Goal: Information Seeking & Learning: Learn about a topic

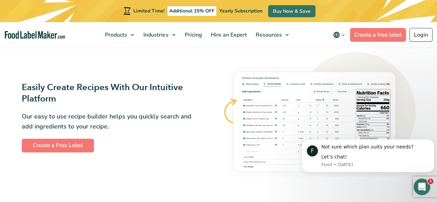
scroll to position [399, 0]
click at [433, 145] on button "Dismiss notification" at bounding box center [432, 141] width 9 height 9
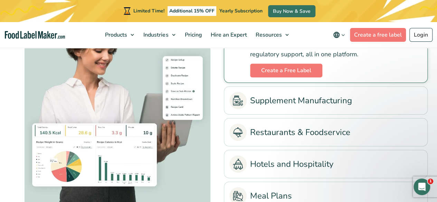
scroll to position [1528, 0]
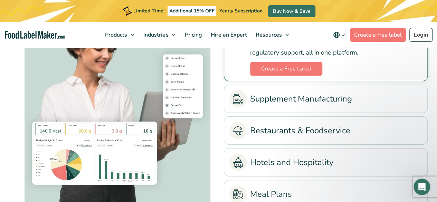
click at [255, 114] on ul "Food Manufacturing Streamline your production process with accurate nutrition a…" at bounding box center [326, 107] width 204 height 208
click at [256, 104] on link "Supplement Manufacturing" at bounding box center [326, 98] width 193 height 17
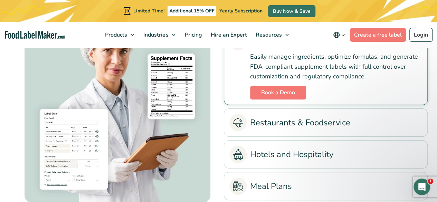
scroll to position [1540, 0]
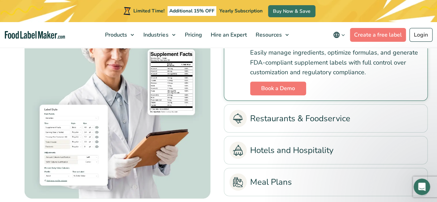
click at [256, 125] on link "Restaurants & Foodservice" at bounding box center [326, 118] width 193 height 17
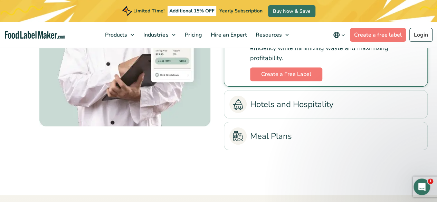
scroll to position [1596, 0]
click at [257, 115] on li "Hotels and Hospitality Simplify menu labeling, ensure compliance, and optimize …" at bounding box center [326, 104] width 204 height 28
click at [257, 108] on link "Hotels and Hospitality" at bounding box center [326, 103] width 193 height 17
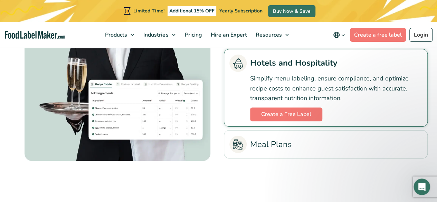
scroll to position [1577, 0]
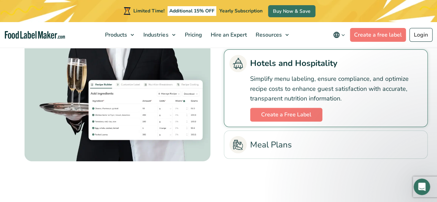
click at [262, 143] on link "Meal Plans" at bounding box center [326, 144] width 193 height 17
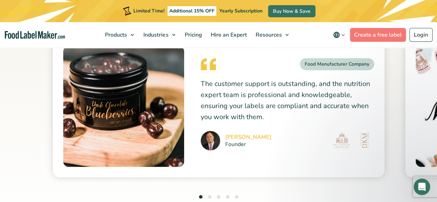
scroll to position [1804, 0]
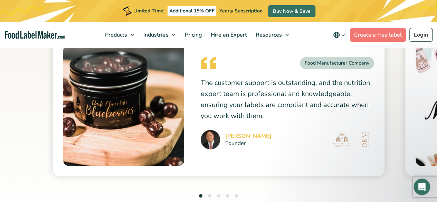
click at [207, 193] on ul "1 2 3 4 5" at bounding box center [218, 196] width 39 height 9
click at [208, 195] on button "2" at bounding box center [209, 195] width 3 height 3
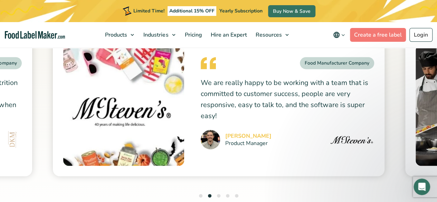
click at [218, 195] on button "3" at bounding box center [218, 195] width 3 height 3
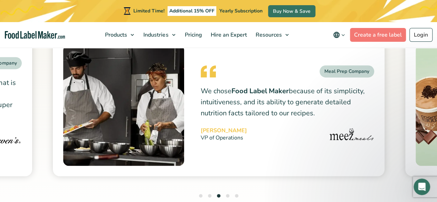
click at [209, 196] on button "2" at bounding box center [209, 195] width 3 height 3
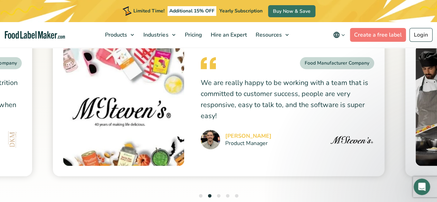
click at [217, 196] on ul "1 2 3 4 5" at bounding box center [218, 196] width 39 height 9
click at [217, 196] on li "3" at bounding box center [218, 196] width 3 height 9
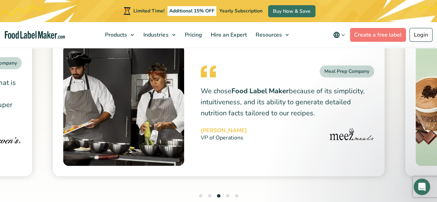
click at [225, 196] on ul "1 2 3 4 5" at bounding box center [218, 196] width 39 height 9
click at [227, 196] on button "4" at bounding box center [227, 195] width 3 height 3
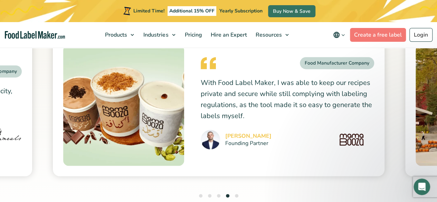
click at [237, 194] on button "5" at bounding box center [236, 195] width 3 height 3
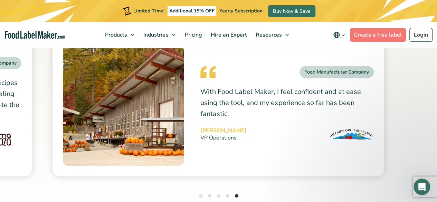
drag, startPoint x: 231, startPoint y: 111, endPoint x: 199, endPoint y: 84, distance: 41.3
click at [199, 84] on div "Food Manufacturer Company With Food Label Maker, I feel confident and at ease u…" at bounding box center [219, 106] width 332 height 142
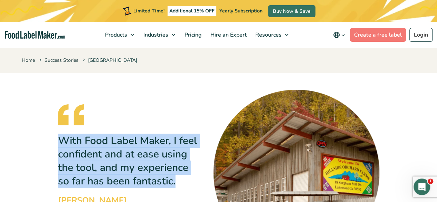
drag, startPoint x: 63, startPoint y: 131, endPoint x: 102, endPoint y: 184, distance: 65.9
click at [102, 184] on p "With Food Label Maker, I feel confident and at ease using the tool, and my expe…" at bounding box center [127, 161] width 139 height 54
copy p "With Food Label Maker, I feel confident and at ease using the tool, and my expe…"
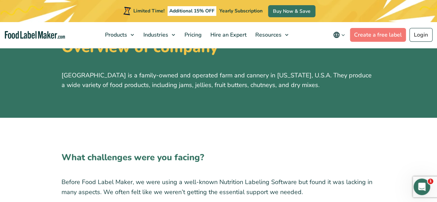
scroll to position [262, 0]
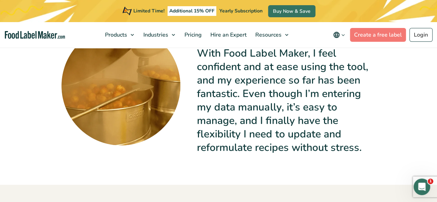
scroll to position [781, 0]
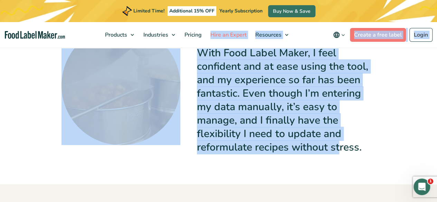
drag, startPoint x: 341, startPoint y: 151, endPoint x: 212, endPoint y: 47, distance: 166.0
click at [201, 67] on p "With Food Label Maker, I feel confident and at ease using the tool, and my expe…" at bounding box center [286, 100] width 179 height 108
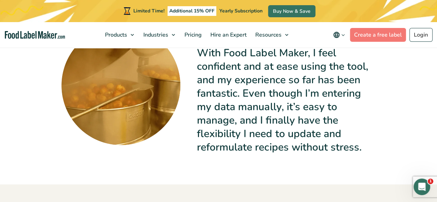
scroll to position [751, 0]
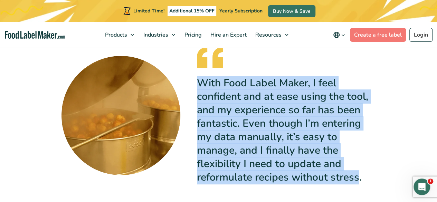
drag, startPoint x: 198, startPoint y: 80, endPoint x: 359, endPoint y: 180, distance: 189.1
click at [359, 180] on p "With Food Label Maker, I feel confident and at ease using the tool, and my expe…" at bounding box center [286, 130] width 179 height 108
copy p "With Food Label Maker, I feel confident and at ease using the tool, and my expe…"
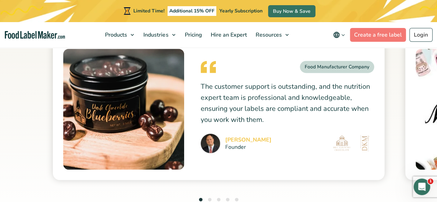
scroll to position [1814, 0]
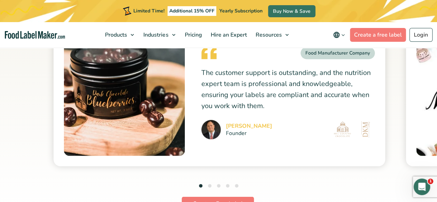
drag, startPoint x: 204, startPoint y: 72, endPoint x: 273, endPoint y: 106, distance: 77.3
click at [273, 106] on p "The customer support is outstanding, and the nutrition expert team is professio…" at bounding box center [289, 89] width 174 height 44
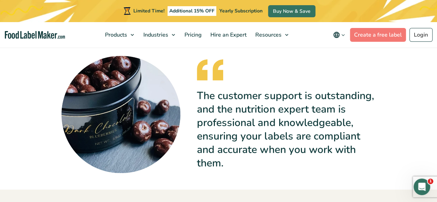
scroll to position [1070, 0]
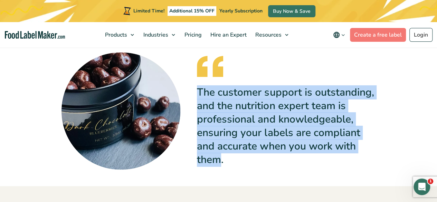
drag, startPoint x: 200, startPoint y: 72, endPoint x: 221, endPoint y: 148, distance: 78.8
click at [221, 148] on p "The customer support is outstanding, and the nutrition expert team is professio…" at bounding box center [286, 126] width 179 height 81
copy p "The customer support is outstanding, and the nutrition expert team is professio…"
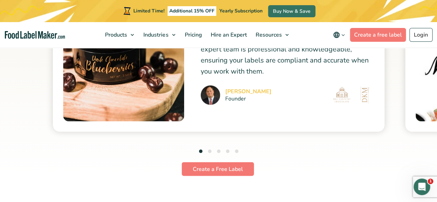
drag, startPoint x: 205, startPoint y: 150, endPoint x: 212, endPoint y: 152, distance: 6.6
click at [212, 152] on ul "1 2 3 4 5" at bounding box center [218, 151] width 39 height 9
drag, startPoint x: 212, startPoint y: 152, endPoint x: 208, endPoint y: 150, distance: 4.3
click at [208, 150] on ul "1 2 3 4 5" at bounding box center [218, 151] width 39 height 9
click at [208, 150] on button "2" at bounding box center [209, 151] width 3 height 3
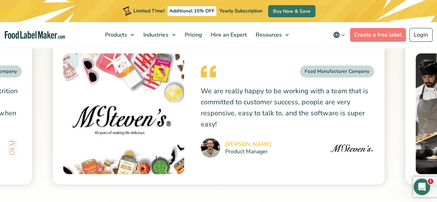
scroll to position [1793, 0]
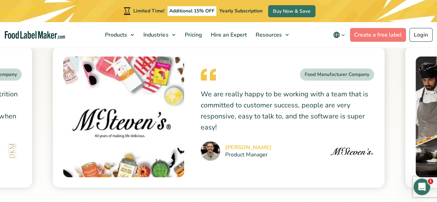
click at [222, 115] on p "We are really happy to be working with a team that is committed to customer suc…" at bounding box center [288, 111] width 174 height 44
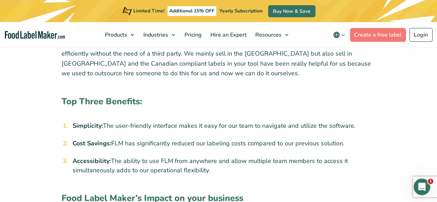
scroll to position [738, 0]
drag, startPoint x: 74, startPoint y: 123, endPoint x: 213, endPoint y: 169, distance: 146.0
click at [213, 169] on ol "Simplicity: The user-friendly interface makes it easy for our team to navigate …" at bounding box center [223, 149] width 306 height 54
copy ol "Simplicity: The user-friendly interface makes it easy for our team to navigate …"
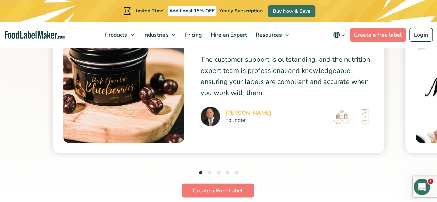
click at [211, 172] on button "2" at bounding box center [209, 172] width 3 height 3
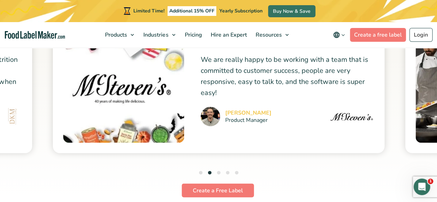
click at [219, 173] on button "3" at bounding box center [218, 172] width 3 height 3
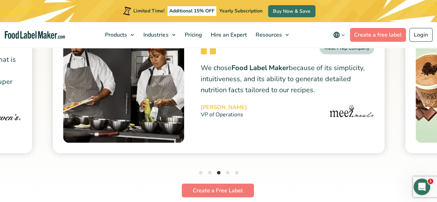
click at [250, 74] on p "We chose Food Label Maker because of its simplicity, intuitiveness, and its abi…" at bounding box center [288, 79] width 174 height 33
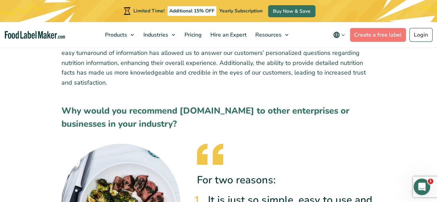
scroll to position [967, 0]
click at [198, 130] on h2 "Why would you recommend [DOMAIN_NAME] to other enterprises or businesses in you…" at bounding box center [219, 119] width 315 height 30
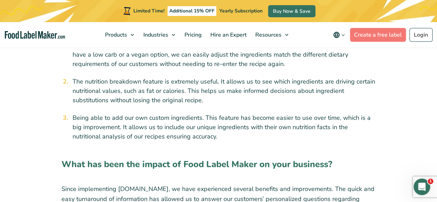
scroll to position [816, 0]
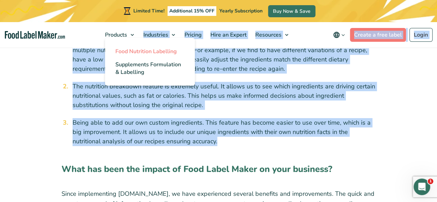
drag, startPoint x: 217, startPoint y: 141, endPoint x: 111, endPoint y: 46, distance: 142.5
click at [111, 46] on link "Food Nutrition Labelling" at bounding box center [150, 51] width 90 height 13
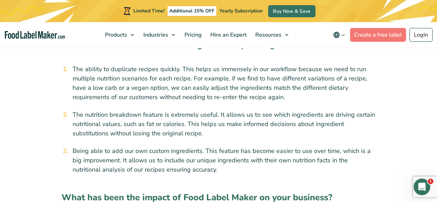
scroll to position [787, 0]
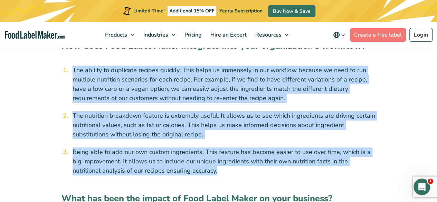
drag, startPoint x: 73, startPoint y: 68, endPoint x: 214, endPoint y: 171, distance: 174.8
click at [214, 171] on ol "The ability to duplicate recipes quickly. This helps us immensely in our workfl…" at bounding box center [223, 121] width 306 height 110
copy ol "The ability to duplicate recipes quickly. This helps us immensely in our workfl…"
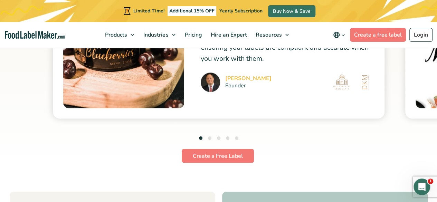
scroll to position [1862, 0]
click at [236, 139] on button "5" at bounding box center [236, 138] width 3 height 3
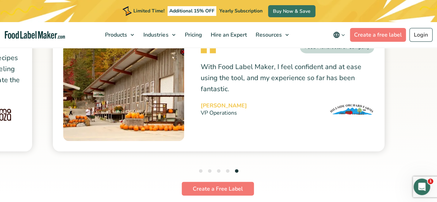
scroll to position [1830, 0]
click at [227, 170] on button "4" at bounding box center [227, 170] width 3 height 3
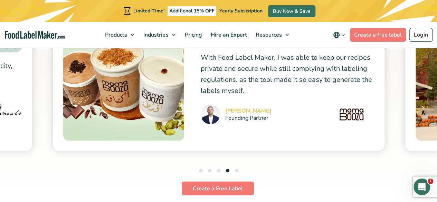
click at [235, 168] on li "5" at bounding box center [236, 171] width 3 height 9
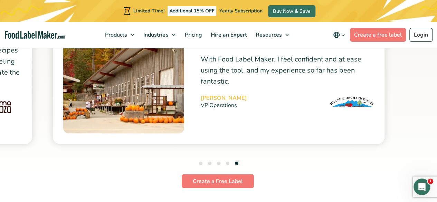
scroll to position [1840, 0]
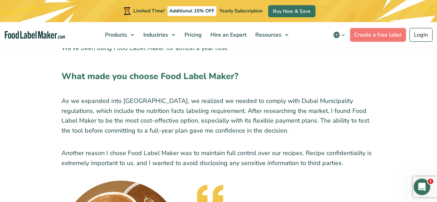
scroll to position [476, 0]
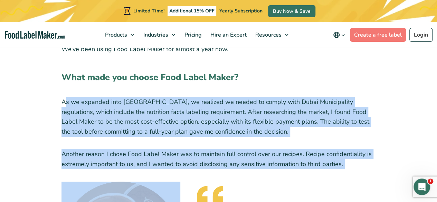
drag, startPoint x: 64, startPoint y: 94, endPoint x: 186, endPoint y: 173, distance: 145.6
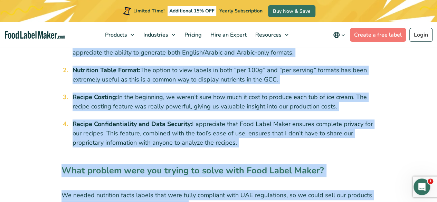
scroll to position [863, 0]
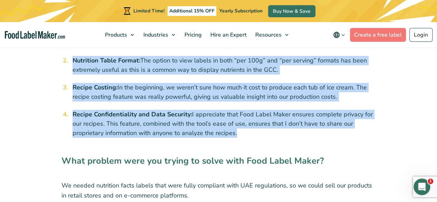
drag, startPoint x: 73, startPoint y: 89, endPoint x: 235, endPoint y: 121, distance: 165.1
click at [235, 121] on ol "Compliant Nutrition Facts Labels: The labels are tailored to meet GCC market re…" at bounding box center [223, 83] width 306 height 109
copy ol "Compliant Nutrition Facts Labels: The labels are tailored to meet GCC market re…"
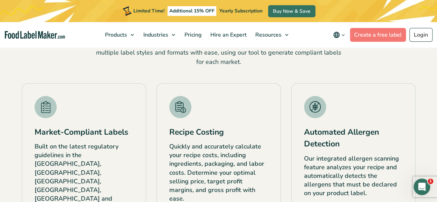
scroll to position [1349, 0]
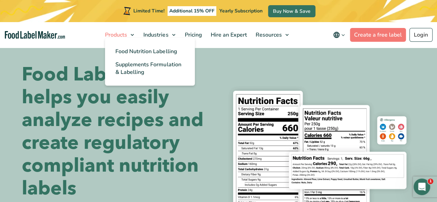
click at [127, 31] on link "Products" at bounding box center [119, 35] width 37 height 26
click at [130, 67] on span "Supplements Formulation & Labelling" at bounding box center [148, 68] width 66 height 15
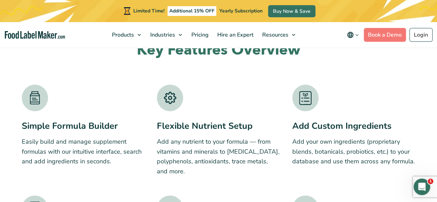
scroll to position [997, 0]
click at [164, 129] on h3 "Flexible Nutrient Setup" at bounding box center [218, 125] width 123 height 13
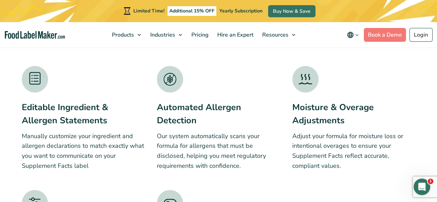
scroll to position [1127, 0]
click at [164, 129] on div "Automated Allergen Detection Our system automatically scans your formula for al…" at bounding box center [218, 136] width 123 height 70
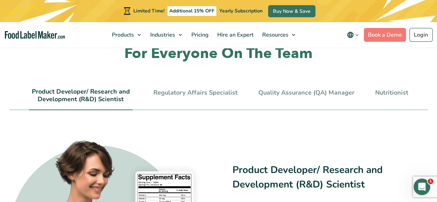
scroll to position [1455, 0]
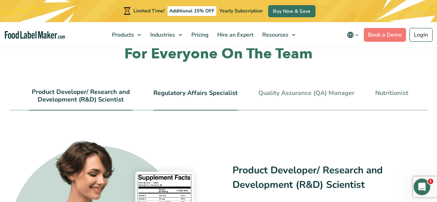
click at [186, 102] on li "Regulatory Affairs Specialist" at bounding box center [196, 100] width 84 height 22
click at [188, 101] on li "Regulatory Affairs Specialist" at bounding box center [196, 100] width 84 height 22
click at [194, 99] on li "Regulatory Affairs Specialist" at bounding box center [196, 100] width 84 height 22
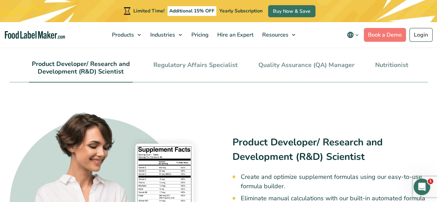
scroll to position [1481, 0]
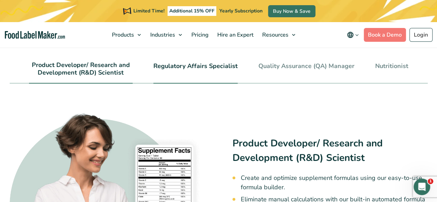
click at [219, 72] on li "Regulatory Affairs Specialist" at bounding box center [196, 73] width 84 height 22
click at [194, 54] on div "Customized Solution For Everyone On The Team Product Developer/ Research and De…" at bounding box center [218, 146] width 429 height 295
click at [177, 69] on link "Regulatory Affairs Specialist" at bounding box center [196, 67] width 84 height 8
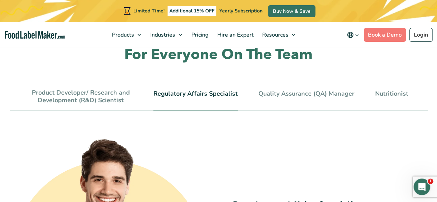
scroll to position [1453, 0]
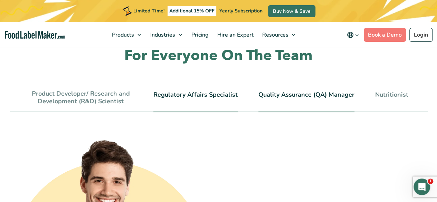
click at [277, 98] on link "Quality Assurance (QA) Manager" at bounding box center [307, 95] width 96 height 8
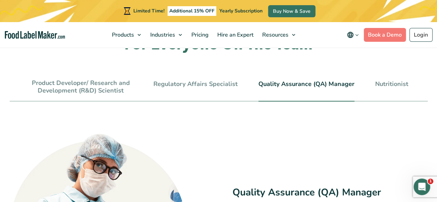
scroll to position [1462, 0]
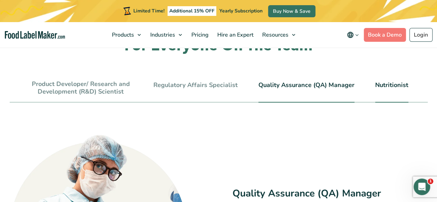
click at [399, 89] on link "Nutritionist" at bounding box center [391, 86] width 33 height 8
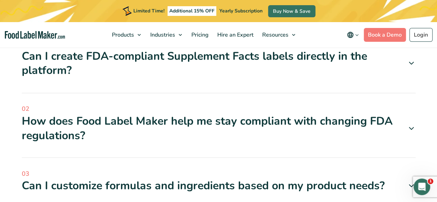
scroll to position [1856, 0]
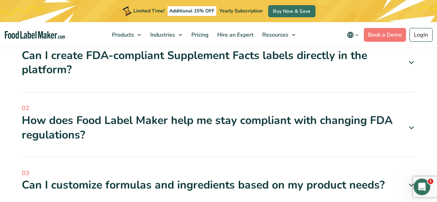
click at [297, 82] on div "01 Can I create FDA-compliant Supplement Facts labels directly in the platform?…" at bounding box center [219, 66] width 394 height 54
click at [297, 64] on div "Can I create FDA-compliant Supplement Facts labels directly in the platform?" at bounding box center [219, 62] width 394 height 29
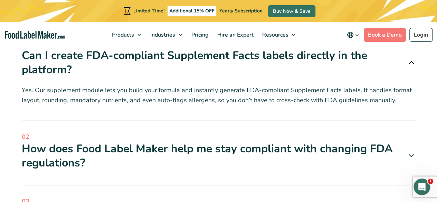
click at [297, 64] on div "Can I create FDA-compliant Supplement Facts labels directly in the platform?" at bounding box center [219, 62] width 394 height 29
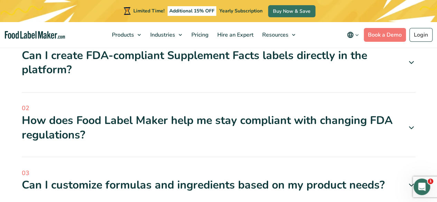
click at [297, 64] on div "Can I create FDA-compliant Supplement Facts labels directly in the platform?" at bounding box center [219, 62] width 394 height 29
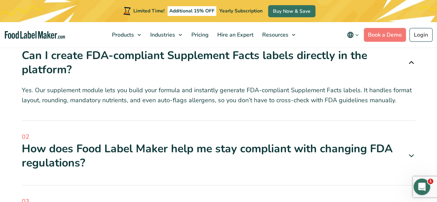
click at [234, 148] on div "How does Food Label Maker help me stay compliant with changing FDA regulations?" at bounding box center [219, 155] width 394 height 29
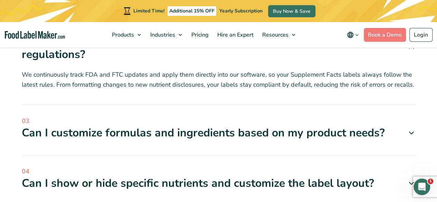
scroll to position [1965, 0]
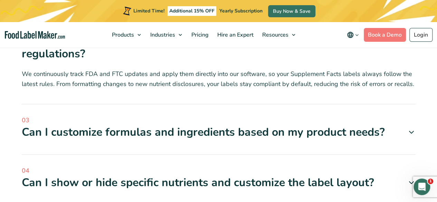
click at [233, 132] on div "Can I customize formulas and ingredients based on my product needs?" at bounding box center [219, 132] width 394 height 15
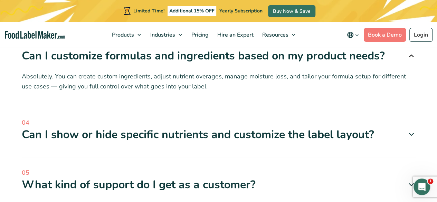
scroll to position [2042, 0]
click at [219, 141] on div "Can I show or hide specific nutrients and customize the label layout?" at bounding box center [219, 134] width 394 height 15
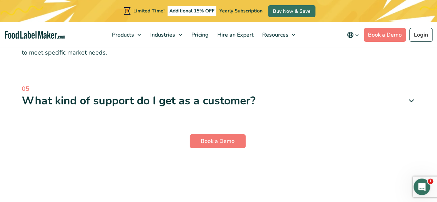
scroll to position [2154, 0]
click at [223, 99] on div "What kind of support do I get as a customer?" at bounding box center [219, 100] width 394 height 15
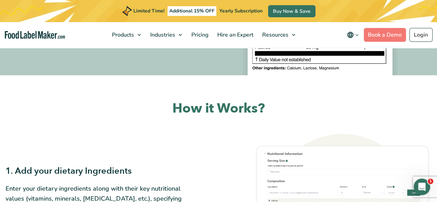
scroll to position [0, 0]
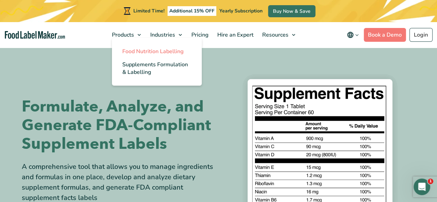
click at [129, 52] on span "Food Nutrition Labelling" at bounding box center [153, 52] width 62 height 8
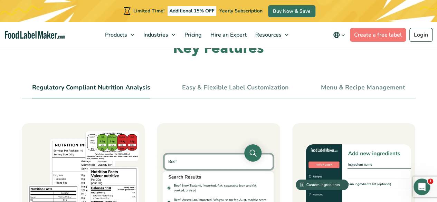
scroll to position [279, 0]
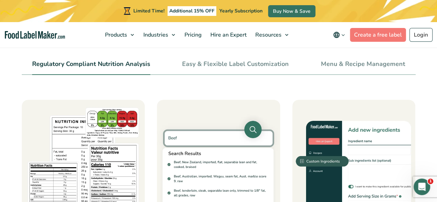
click at [143, 106] on img at bounding box center [83, 161] width 123 height 123
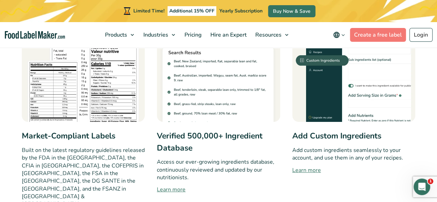
scroll to position [373, 0]
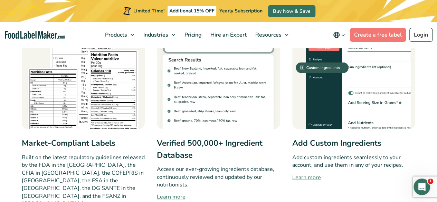
click at [298, 180] on link "Learn more" at bounding box center [353, 178] width 123 height 8
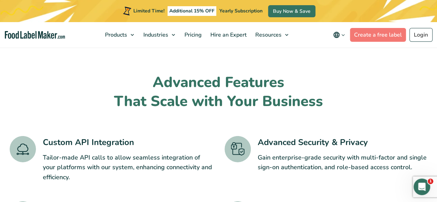
scroll to position [1061, 0]
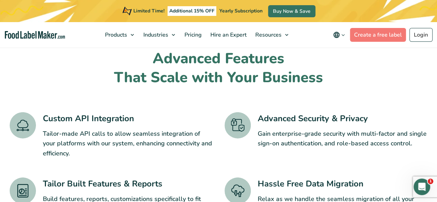
click at [229, 112] on img at bounding box center [238, 125] width 26 height 27
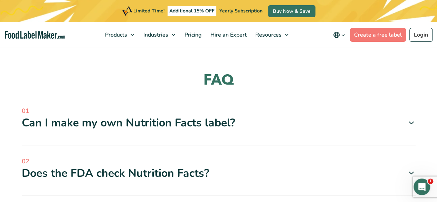
scroll to position [1991, 0]
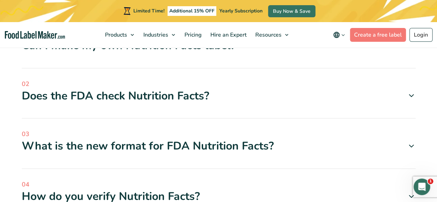
click at [192, 89] on div "Does the FDA check Nutrition Facts?" at bounding box center [219, 96] width 394 height 15
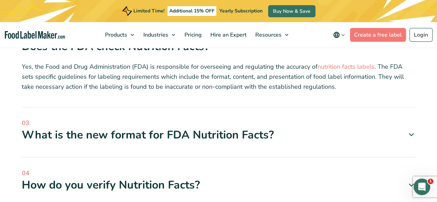
scroll to position [2041, 0]
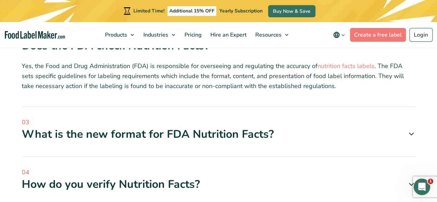
click at [219, 127] on div "What is the new format for FDA Nutrition Facts?" at bounding box center [219, 134] width 394 height 15
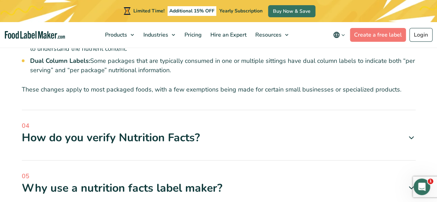
scroll to position [2242, 0]
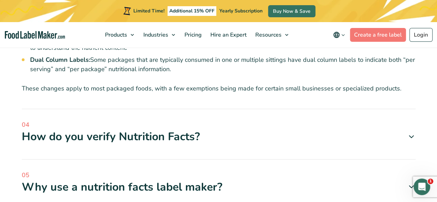
click at [149, 130] on div "How do you verify Nutrition Facts?" at bounding box center [219, 137] width 394 height 15
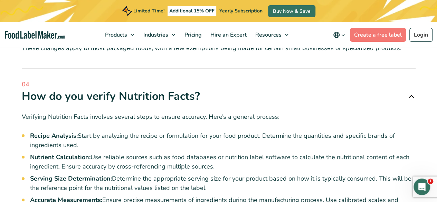
scroll to position [2284, 0]
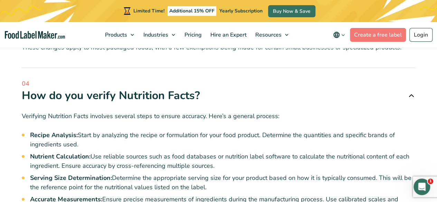
click at [165, 174] on span "Determine the appropriate serving size for your product based on how it is typi…" at bounding box center [221, 183] width 382 height 18
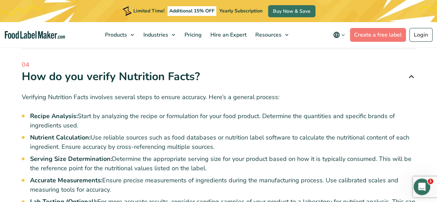
scroll to position [2306, 0]
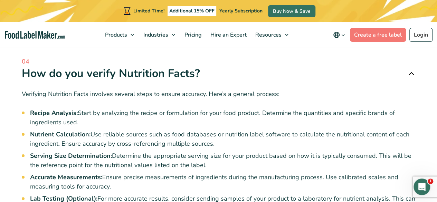
click at [166, 152] on span "Determine the appropriate serving size for your product based on how it is typi…" at bounding box center [221, 161] width 382 height 18
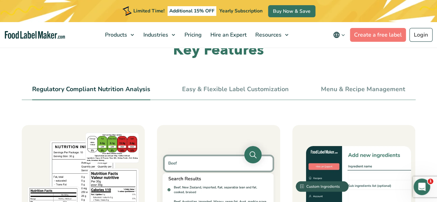
scroll to position [254, 0]
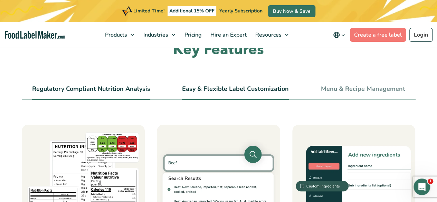
click at [262, 90] on link "Easy & Flexible Label Customization" at bounding box center [235, 89] width 107 height 8
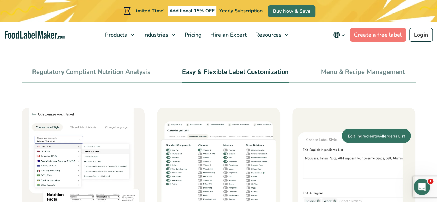
scroll to position [271, 0]
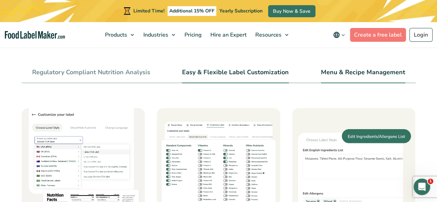
click at [354, 73] on link "Menu & Recipe Management" at bounding box center [363, 73] width 84 height 8
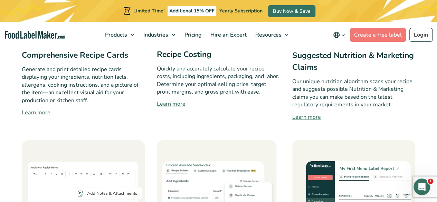
scroll to position [899, 0]
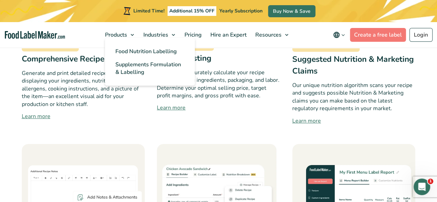
click at [107, 39] on ul "Food Nutrition Labelling Supplements Formulation & Labelling" at bounding box center [150, 62] width 90 height 48
click at [119, 60] on link "Supplements Formulation & Labelling" at bounding box center [150, 68] width 90 height 21
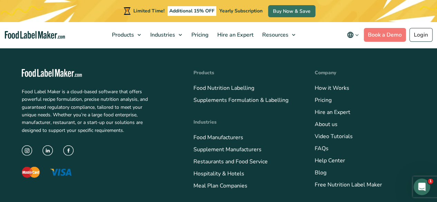
scroll to position [2178, 0]
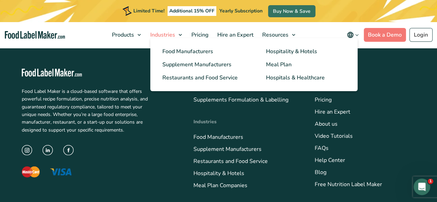
click at [163, 35] on span "Industries" at bounding box center [162, 35] width 28 height 8
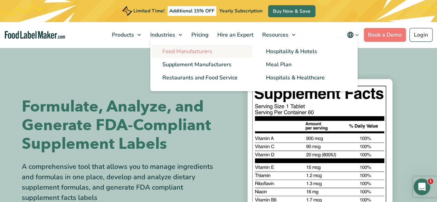
click at [168, 53] on span "Food Manufacturers" at bounding box center [187, 52] width 50 height 8
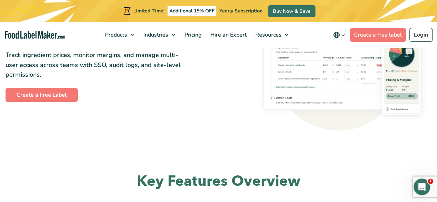
scroll to position [1075, 0]
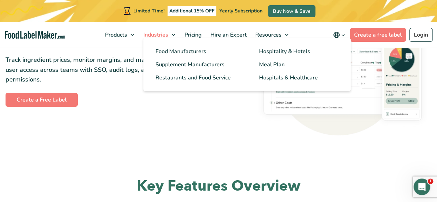
click at [174, 34] on link "Industries" at bounding box center [158, 35] width 39 height 26
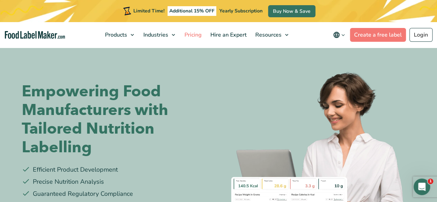
click at [192, 32] on span "Pricing" at bounding box center [193, 35] width 20 height 8
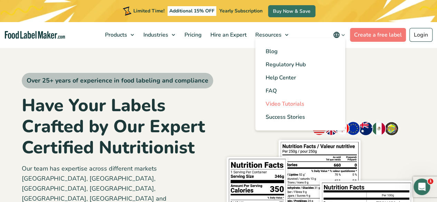
click at [284, 103] on span "Video Tutorials" at bounding box center [285, 104] width 39 height 8
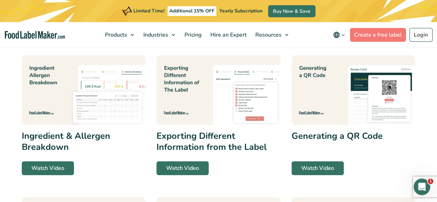
scroll to position [122, 0]
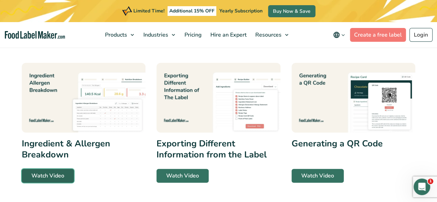
click at [44, 177] on link "Watch Video" at bounding box center [48, 176] width 52 height 14
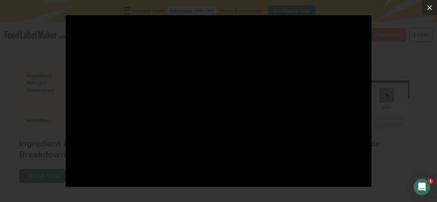
click at [434, 7] on button at bounding box center [429, 7] width 15 height 15
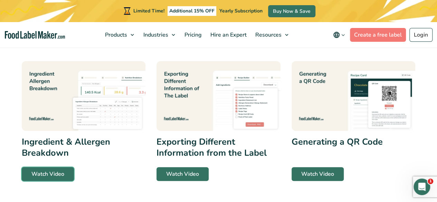
scroll to position [129, 0]
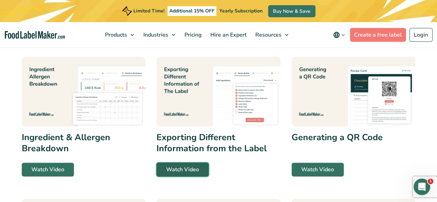
click at [195, 164] on link "Watch Video" at bounding box center [183, 170] width 52 height 14
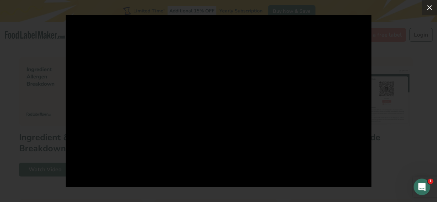
click at [431, 2] on button at bounding box center [429, 7] width 15 height 15
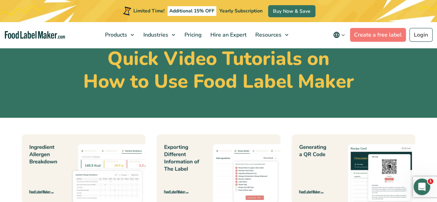
scroll to position [0, 0]
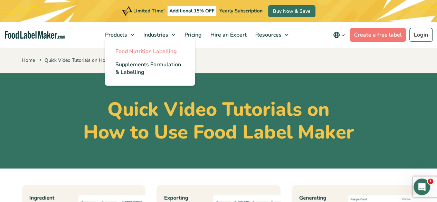
click at [132, 48] on span "Food Nutrition Labelling" at bounding box center [146, 52] width 62 height 8
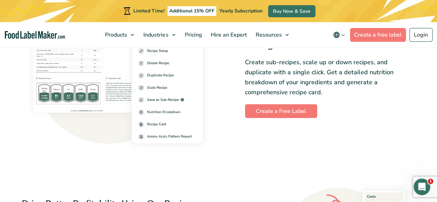
scroll to position [921, 0]
